Goal: Task Accomplishment & Management: Complete application form

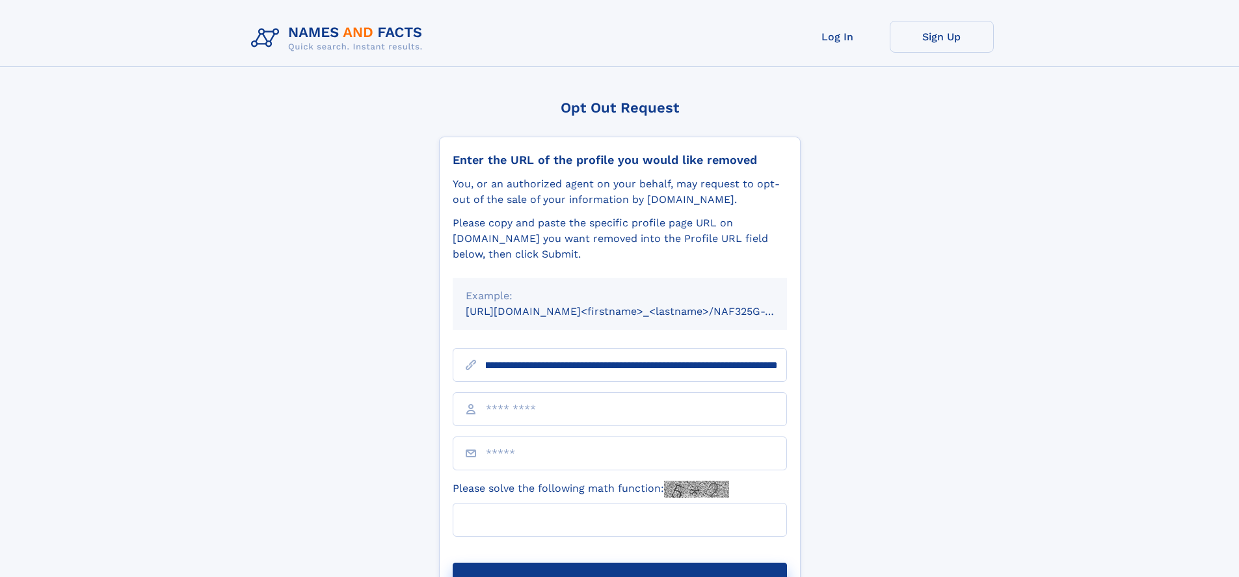
scroll to position [0, 151]
type input "**********"
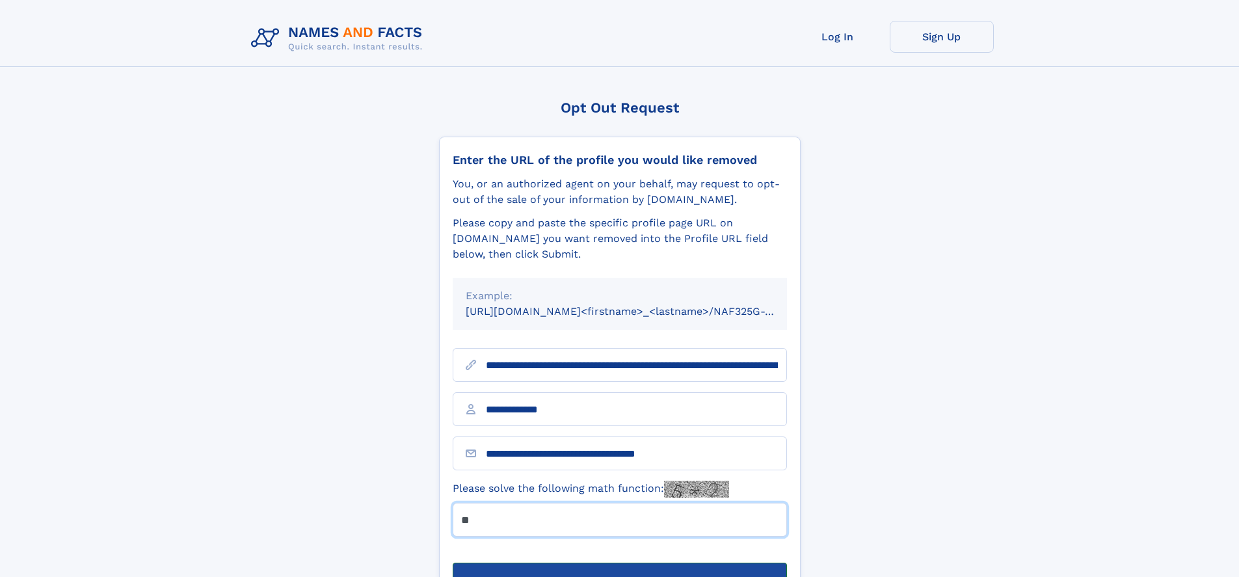
type input "**"
click at [619, 563] on button "Submit Opt Out Request" at bounding box center [620, 584] width 334 height 42
